Goal: Information Seeking & Learning: Learn about a topic

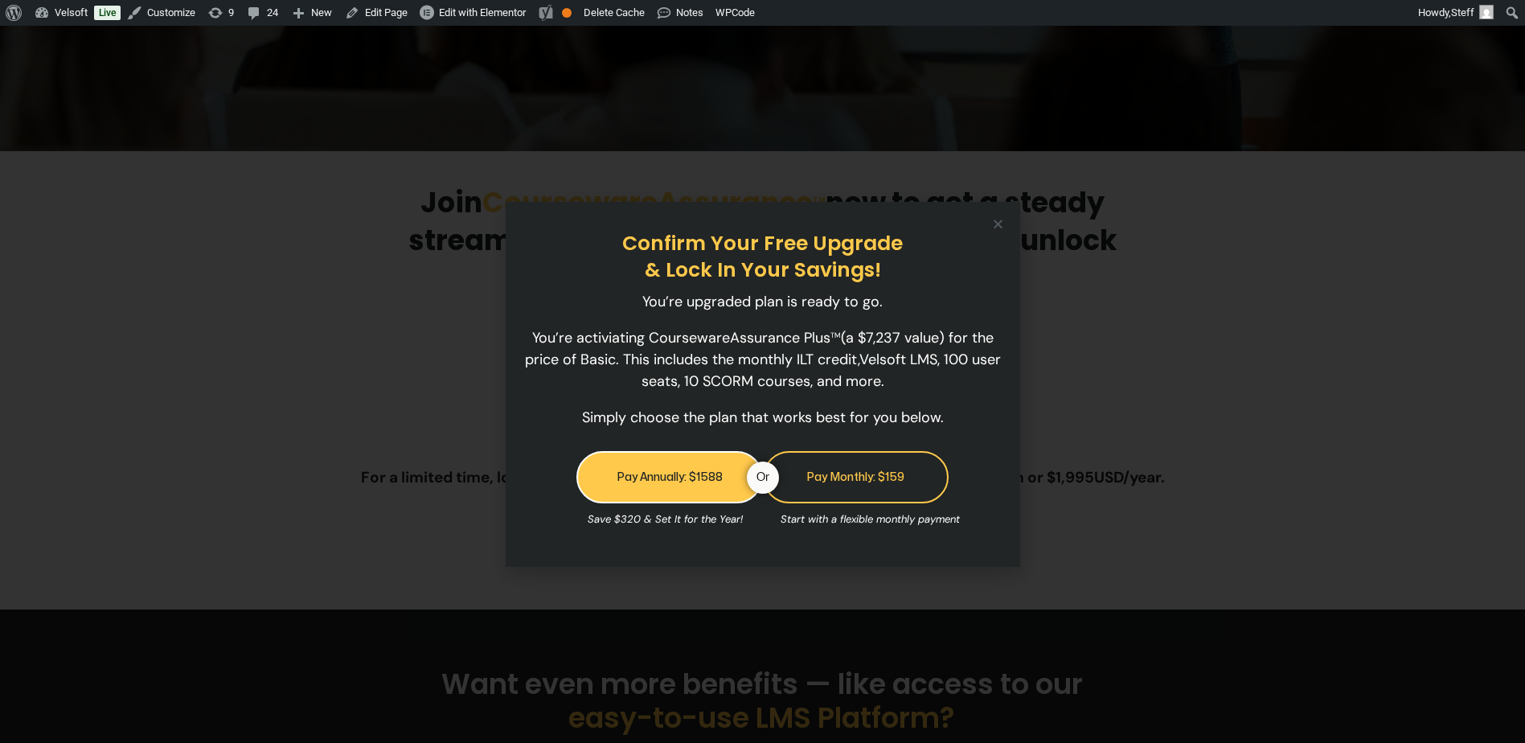
click at [989, 224] on div "Confirm Your Free Upgrade & Lock In Your Savings! You’re upgraded plan is ready…" at bounding box center [763, 384] width 490 height 365
click at [1004, 220] on icon "Close" at bounding box center [998, 224] width 12 height 12
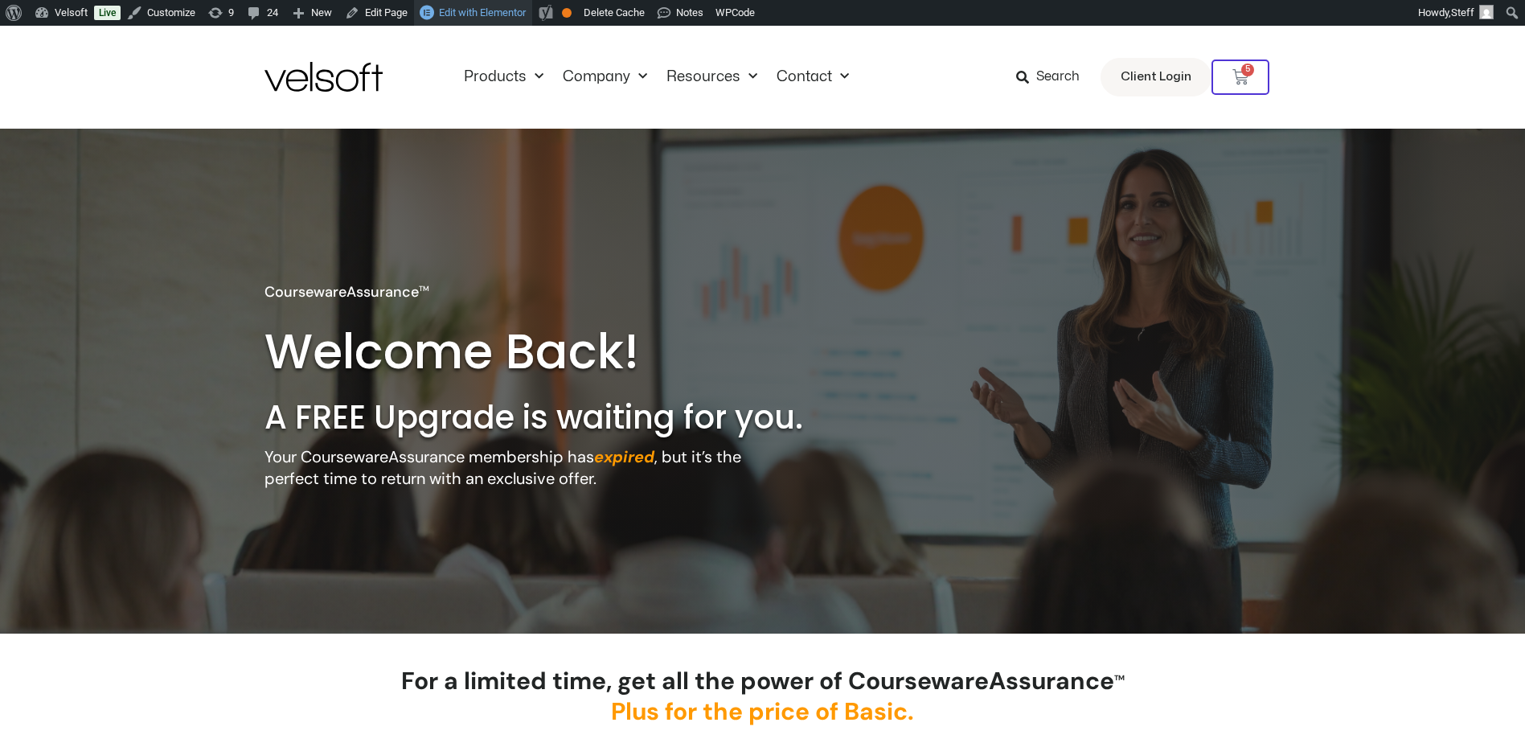
click at [500, 10] on span "Edit with Elementor" at bounding box center [482, 12] width 87 height 12
